Goal: Information Seeking & Learning: Learn about a topic

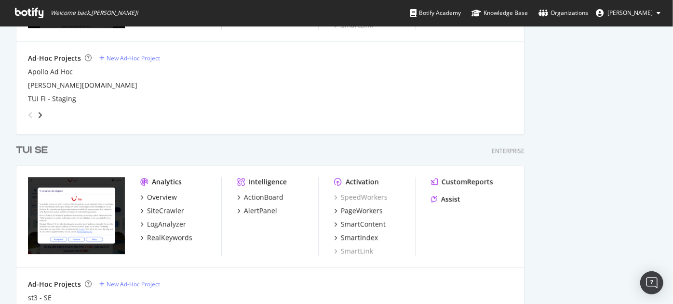
scroll to position [1103, 0]
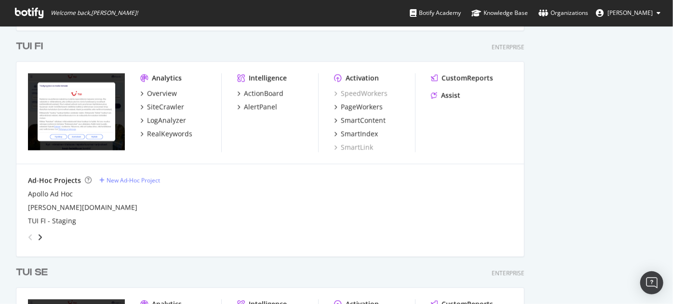
click at [35, 42] on div "TUI FI" at bounding box center [29, 47] width 27 height 14
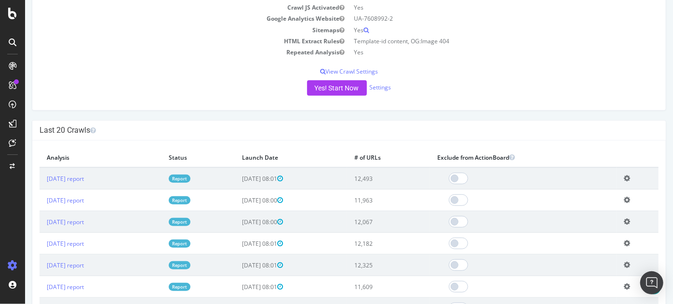
scroll to position [176, 0]
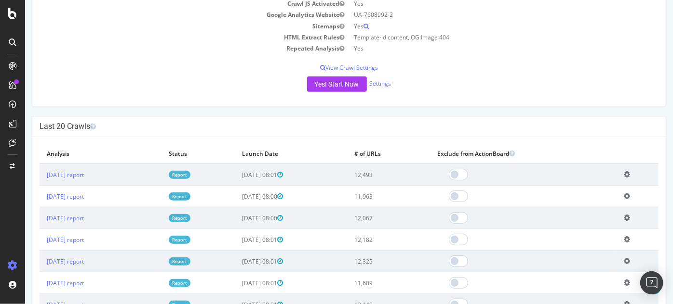
click at [190, 175] on link "Report" at bounding box center [179, 175] width 22 height 8
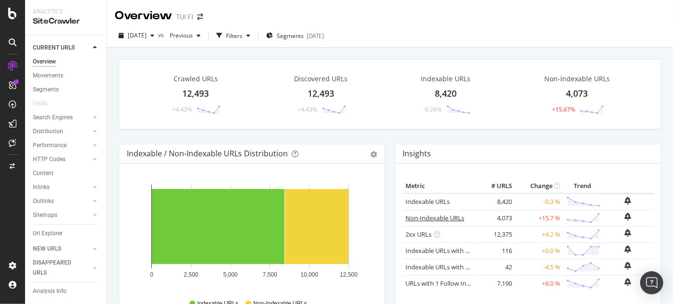
click at [423, 214] on link "Non-Indexable URLs" at bounding box center [434, 218] width 59 height 9
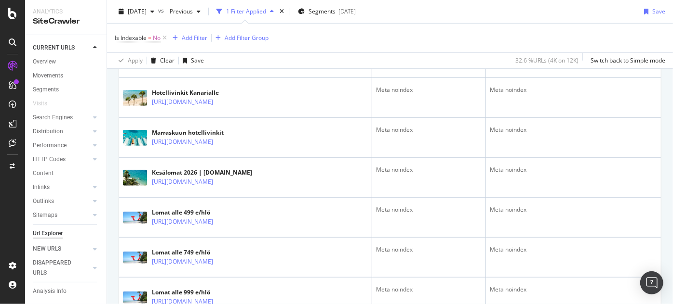
scroll to position [2045, 0]
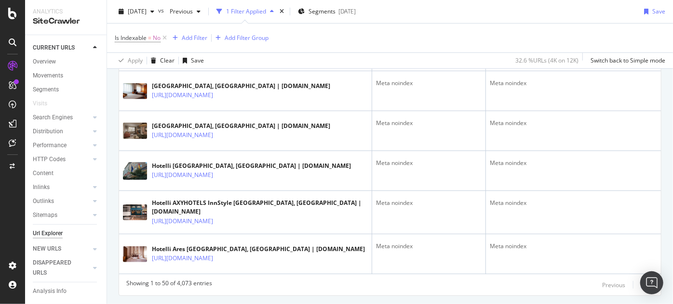
click at [644, 281] on div "Next" at bounding box center [647, 285] width 13 height 8
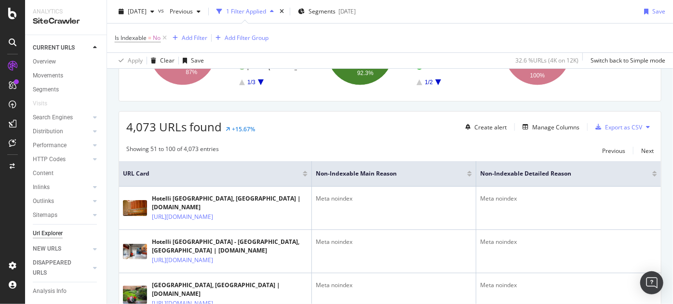
scroll to position [117, 0]
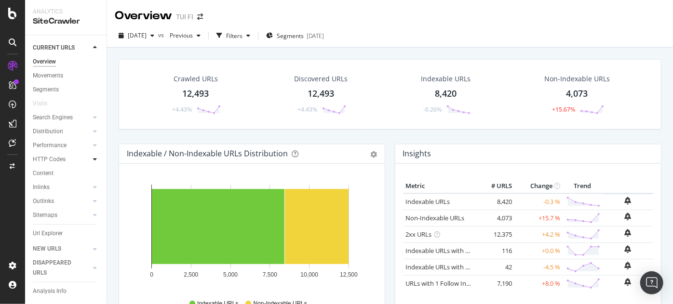
click at [93, 160] on icon at bounding box center [95, 160] width 4 height 6
click at [54, 175] on div "Top Charts" at bounding box center [51, 174] width 28 height 10
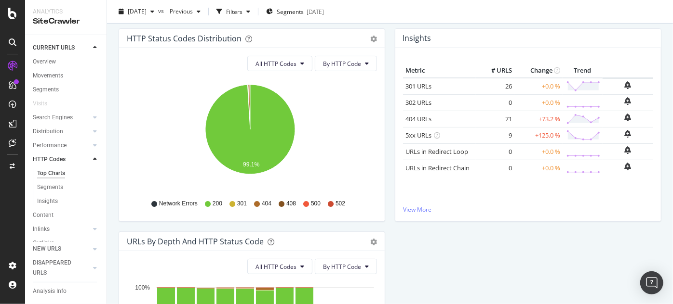
scroll to position [100, 0]
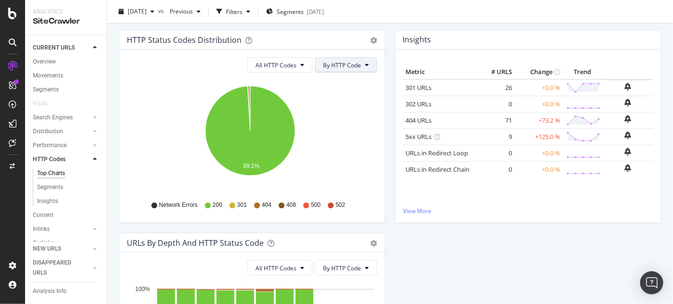
click at [365, 67] on icon at bounding box center [367, 65] width 4 height 6
click at [306, 67] on button "All HTTP Codes" at bounding box center [279, 64] width 65 height 15
click at [343, 64] on span "By HTTP Code" at bounding box center [342, 65] width 38 height 8
click at [370, 42] on icon "gear" at bounding box center [373, 40] width 7 height 7
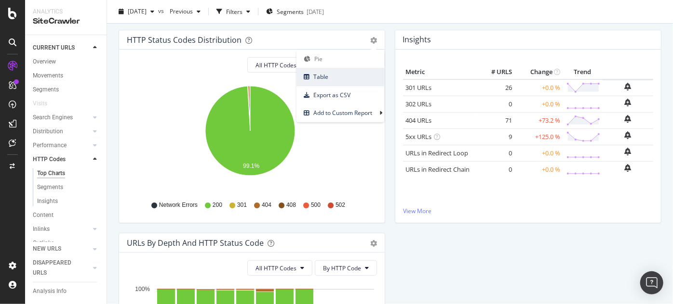
click at [340, 75] on span "Table" at bounding box center [340, 76] width 88 height 13
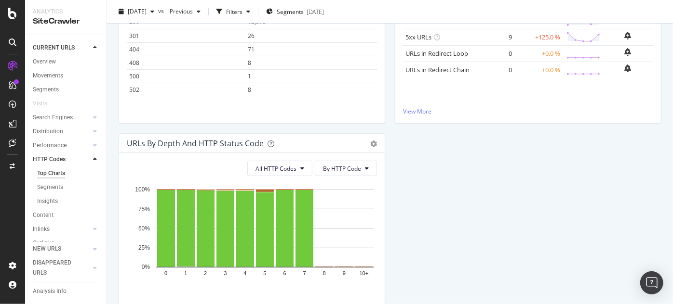
scroll to position [164, 0]
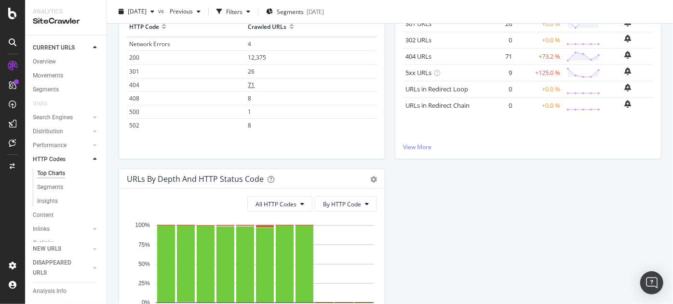
click at [254, 82] on span "71" at bounding box center [251, 85] width 7 height 8
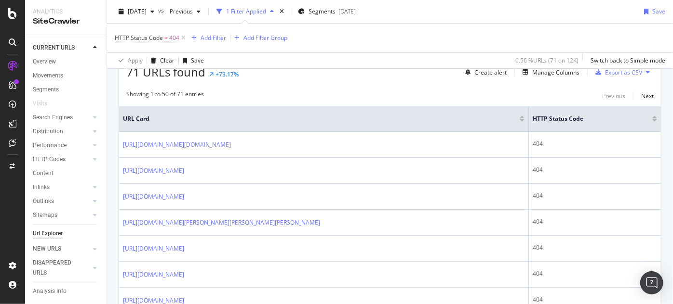
scroll to position [219, 0]
